Goal: Task Accomplishment & Management: Manage account settings

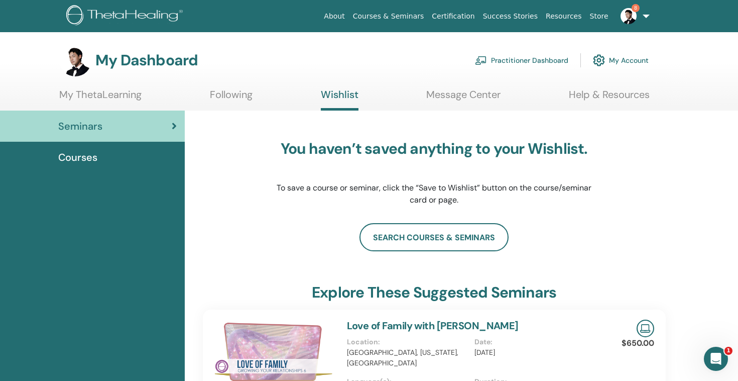
click at [636, 146] on div "You haven’t saved anything to your Wishlist. To save a course or seminar, click…" at bounding box center [435, 173] width 464 height 100
click at [645, 11] on link "8" at bounding box center [633, 16] width 41 height 32
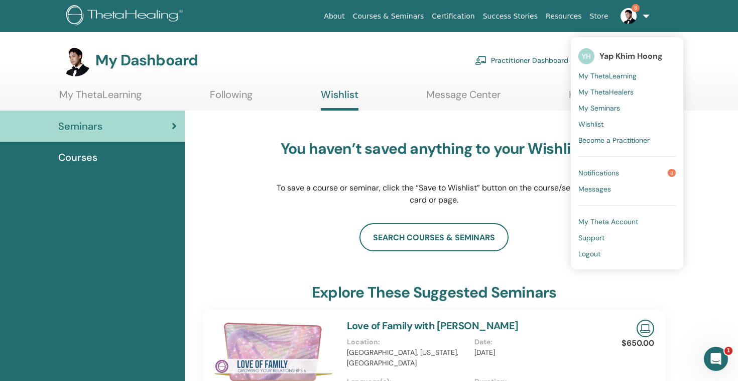
click at [598, 263] on ul "YH Yap Khim Hoong My ThetaLearning My ThetaHealers My Seminars Wishlist Become …" at bounding box center [627, 153] width 113 height 232
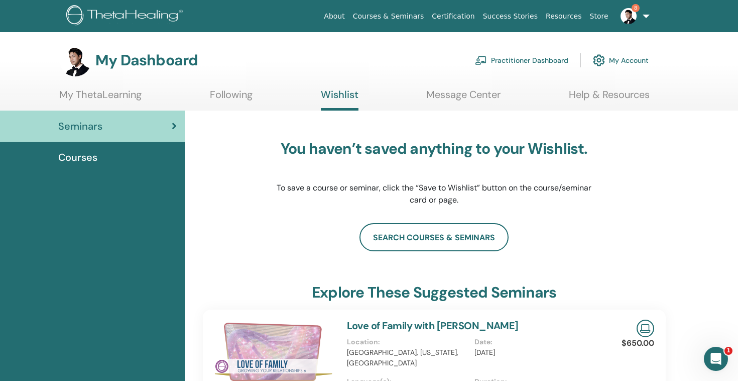
click at [634, 18] on img at bounding box center [629, 16] width 16 height 16
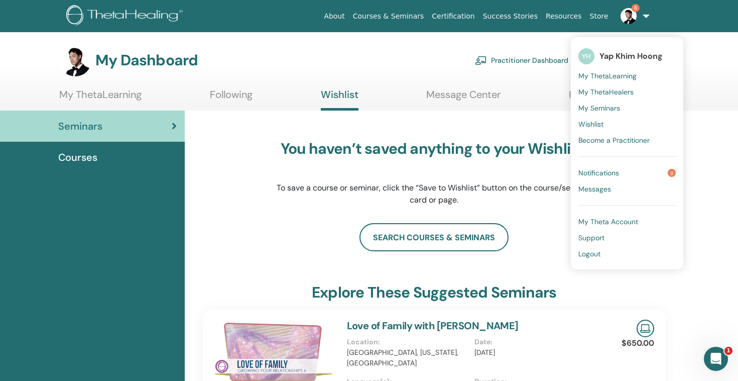
click at [590, 256] on span "Logout" at bounding box center [590, 253] width 22 height 9
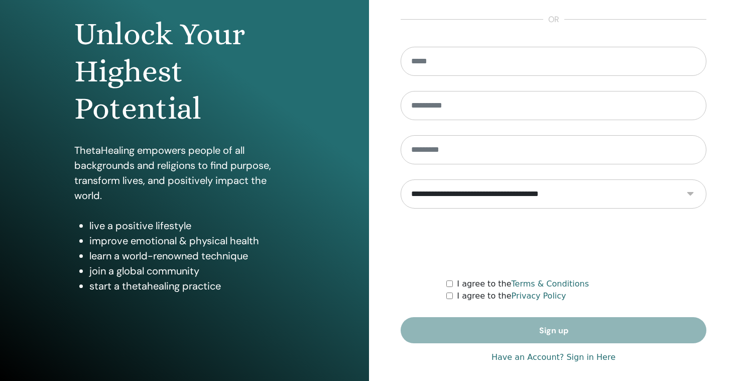
scroll to position [101, 0]
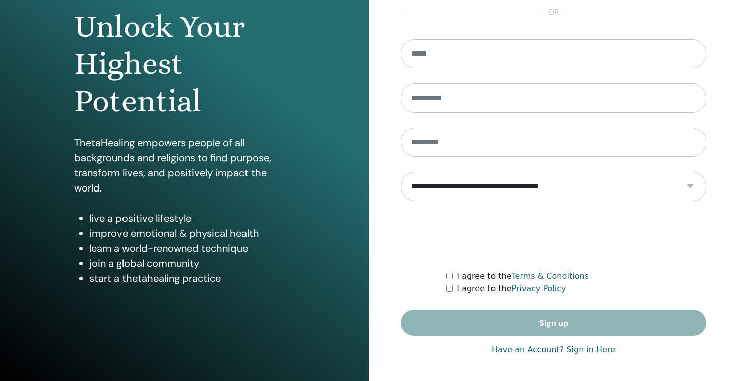
click at [509, 348] on link "Have an Account? Sign in Here" at bounding box center [554, 350] width 124 height 12
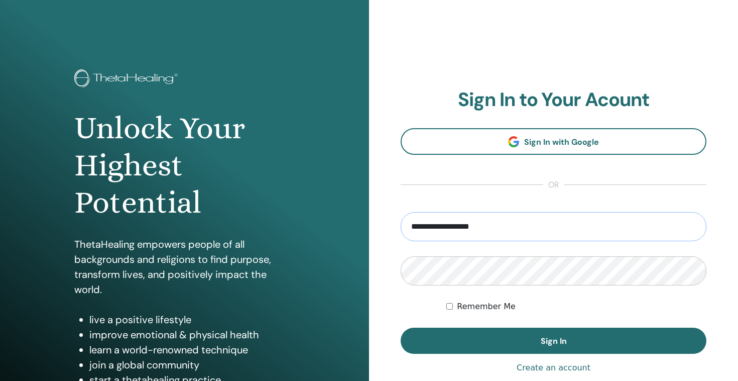
drag, startPoint x: 446, startPoint y: 221, endPoint x: 407, endPoint y: 221, distance: 38.7
click at [407, 221] on input "**********" at bounding box center [554, 226] width 306 height 29
type input "**********"
click at [401, 327] on button "Sign In" at bounding box center [554, 340] width 306 height 26
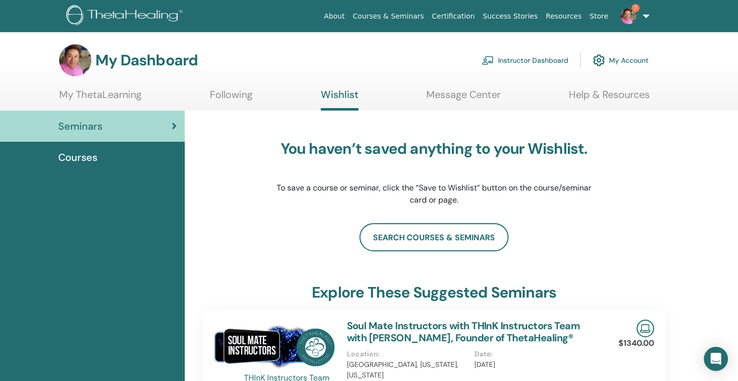
click at [560, 59] on link "Instructor Dashboard" at bounding box center [525, 60] width 86 height 22
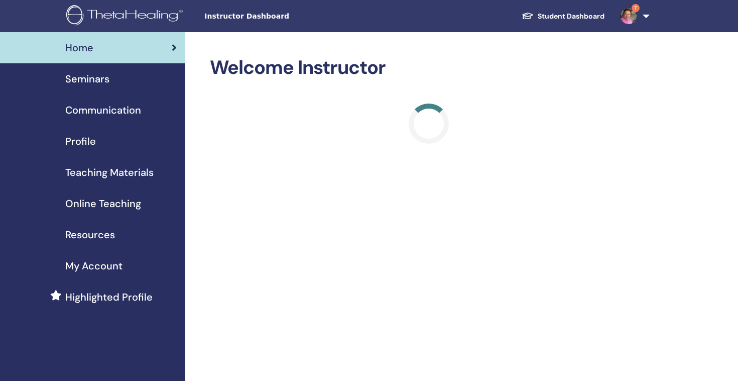
click at [85, 77] on span "Seminars" at bounding box center [87, 78] width 44 height 15
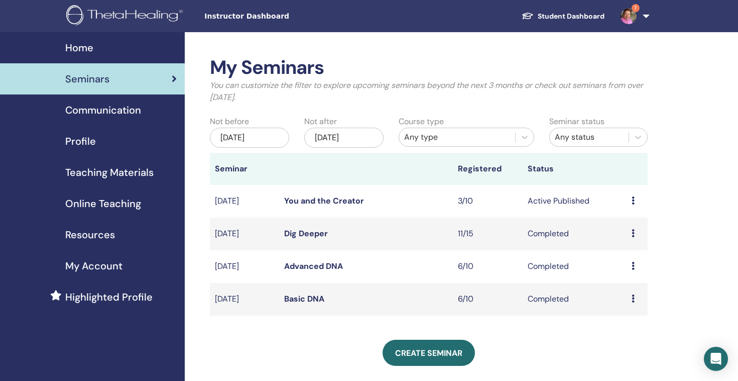
click at [345, 199] on link "You and the Creator" at bounding box center [324, 200] width 80 height 11
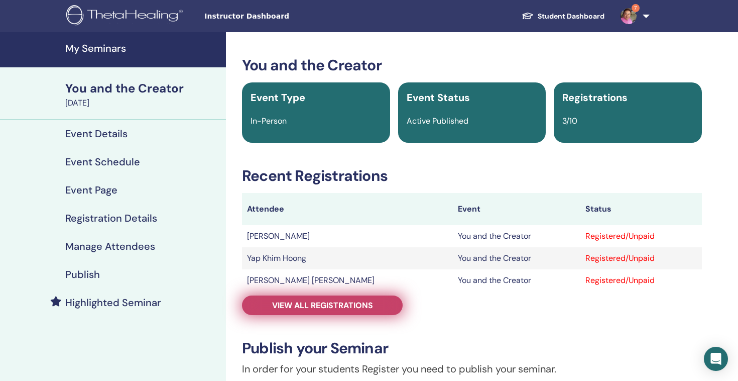
click at [379, 307] on link "View all registrations" at bounding box center [322, 305] width 161 height 20
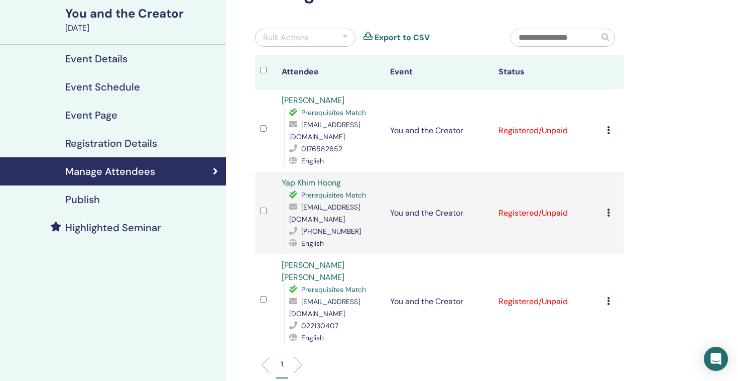
scroll to position [82, 0]
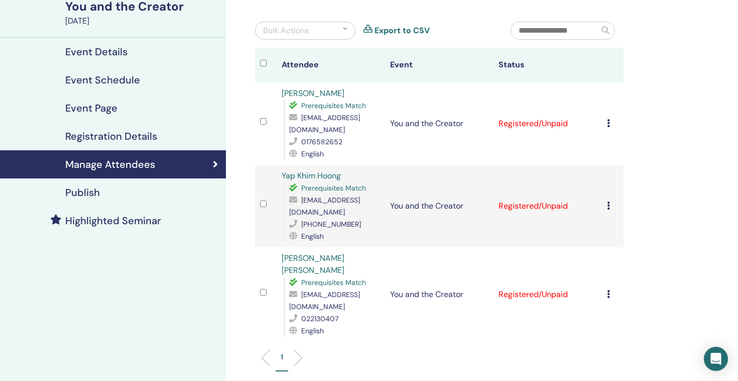
click at [306, 34] on div "Bulk Actions" at bounding box center [286, 31] width 46 height 12
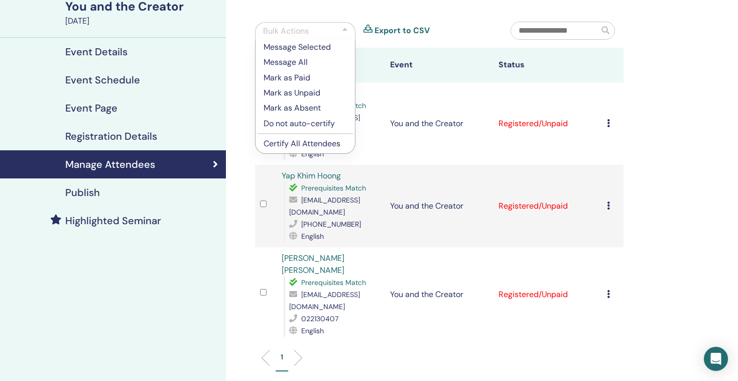
click at [305, 72] on p "Mark as Paid" at bounding box center [305, 78] width 83 height 12
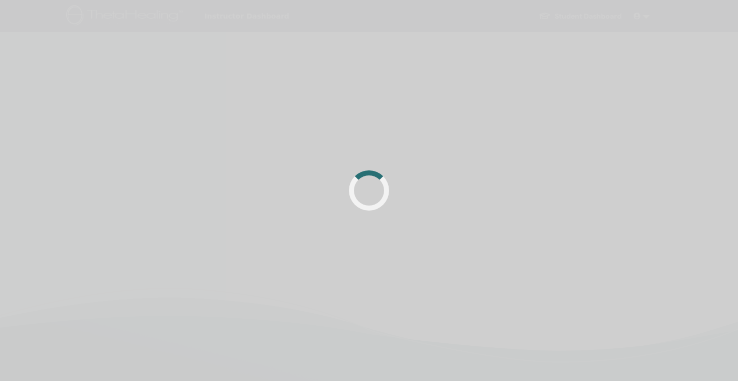
scroll to position [82, 0]
